Goal: Go to known website: Go to known website

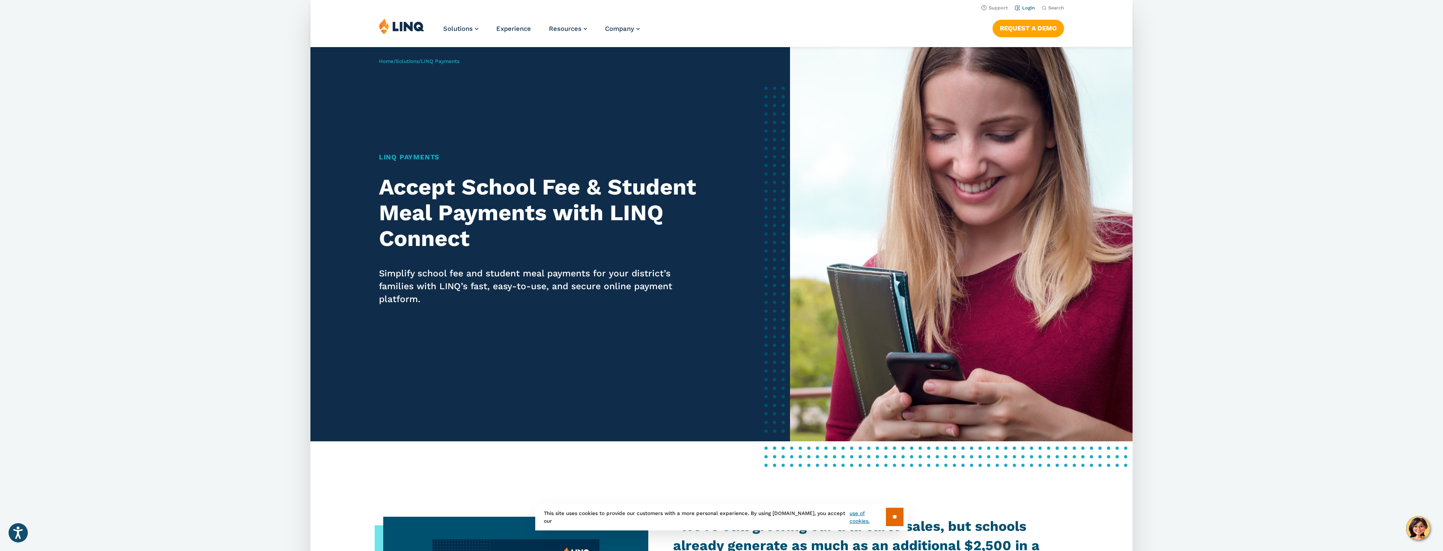
click at [1025, 7] on link "Login" at bounding box center [1025, 8] width 20 height 6
click at [1024, 6] on link "Login" at bounding box center [1025, 8] width 20 height 6
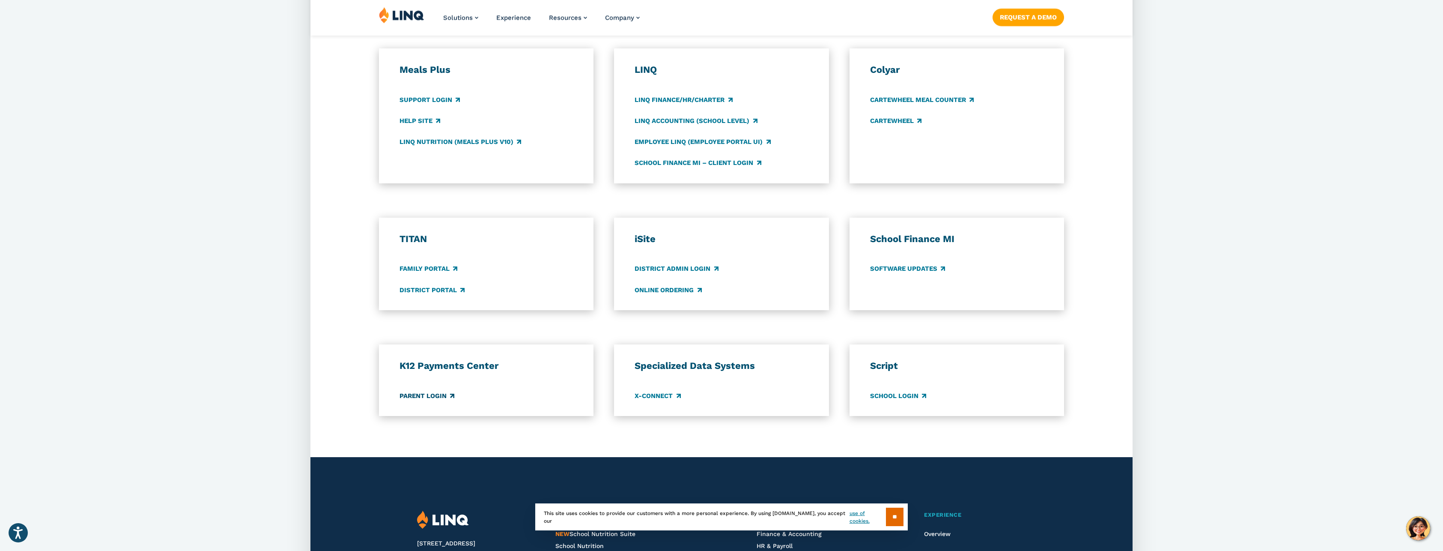
scroll to position [514, 0]
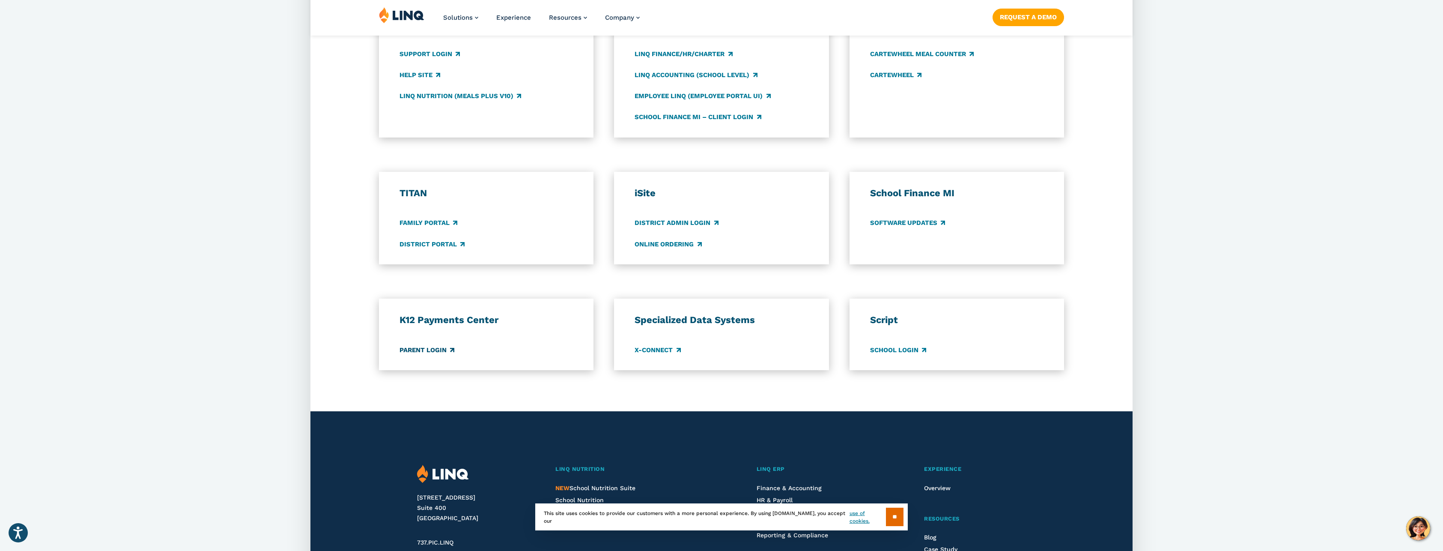
click at [422, 351] on link "Parent Login" at bounding box center [426, 349] width 55 height 9
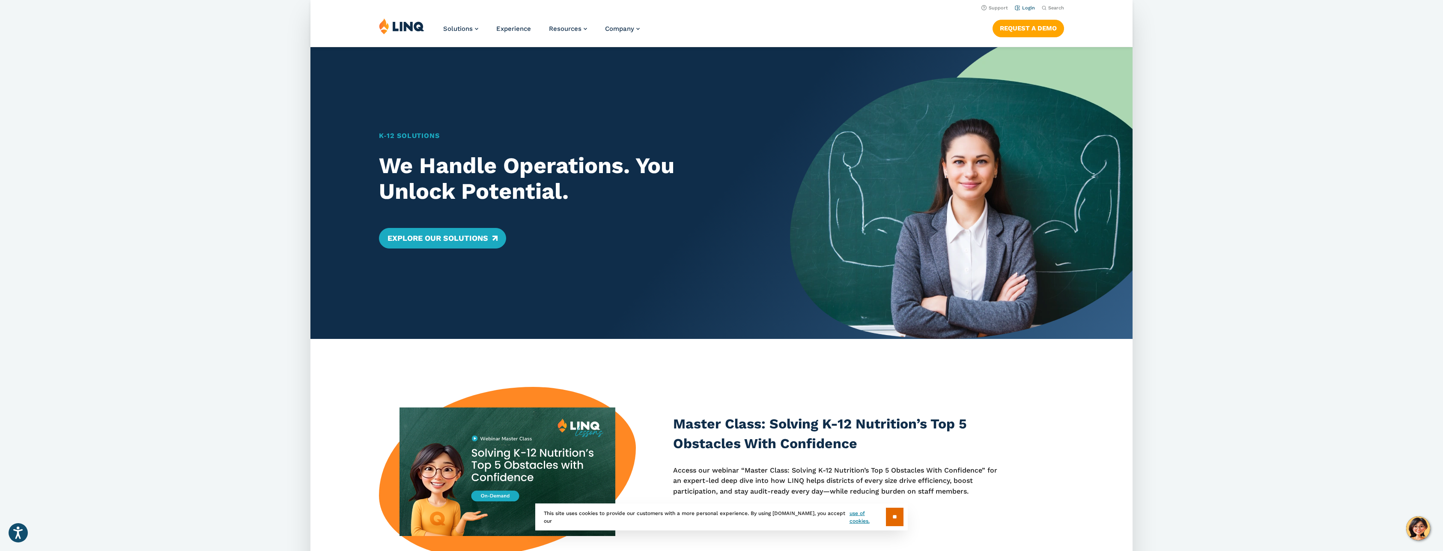
click at [1026, 6] on link "Login" at bounding box center [1025, 8] width 20 height 6
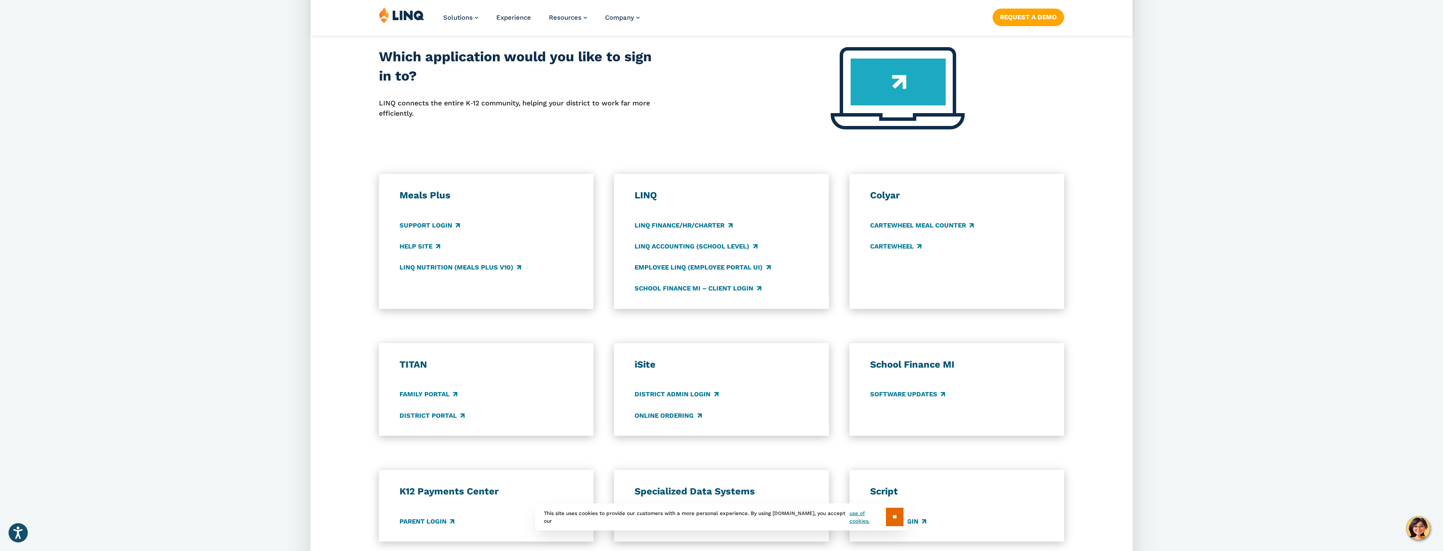
scroll to position [428, 0]
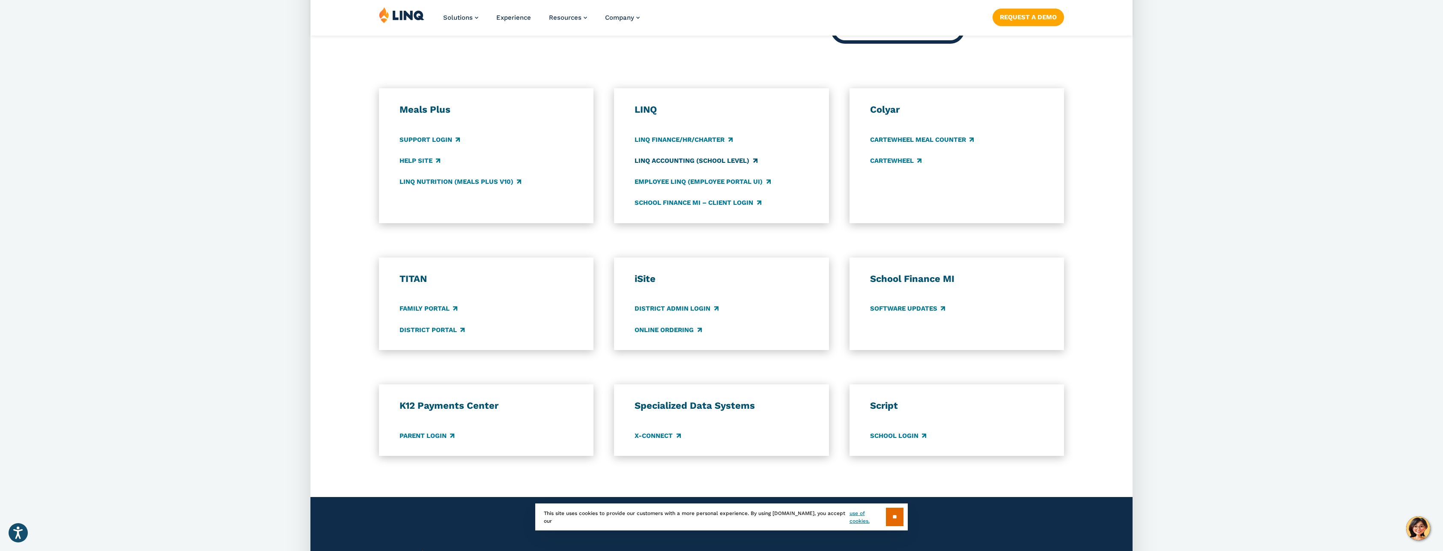
click at [716, 160] on link "LINQ Accounting (school level)" at bounding box center [695, 160] width 122 height 9
